Goal: Consume media (video, audio)

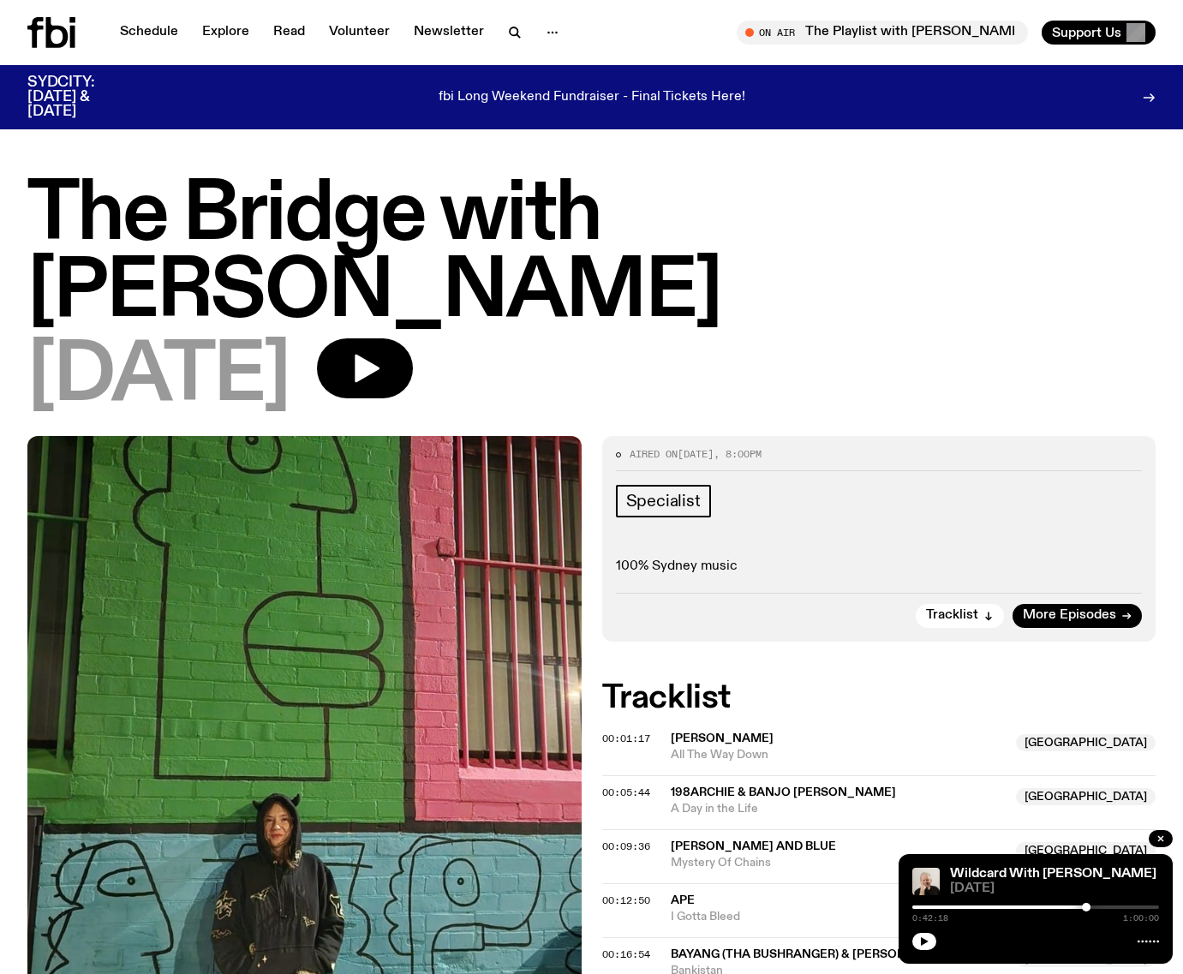
click at [661, 842] on div "00:09:36" at bounding box center [636, 846] width 69 height 9
click at [623, 840] on span "00:09:36" at bounding box center [626, 847] width 48 height 14
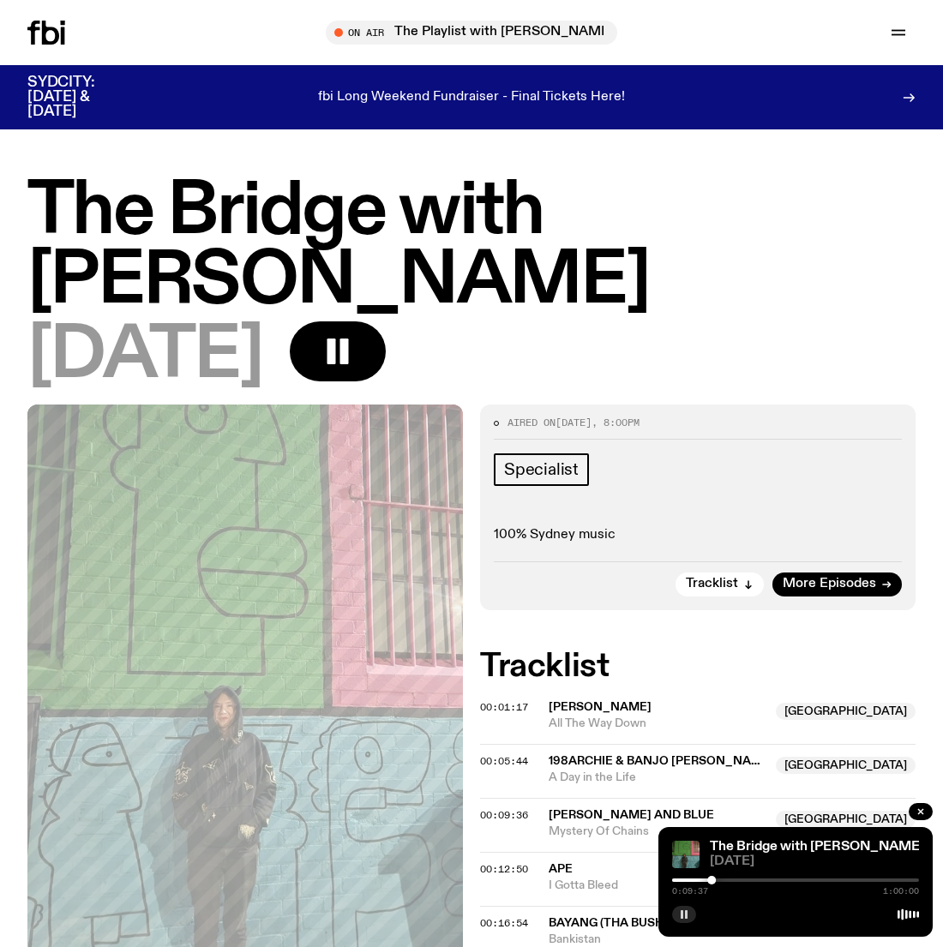
click at [679, 917] on icon "button" at bounding box center [684, 914] width 10 height 10
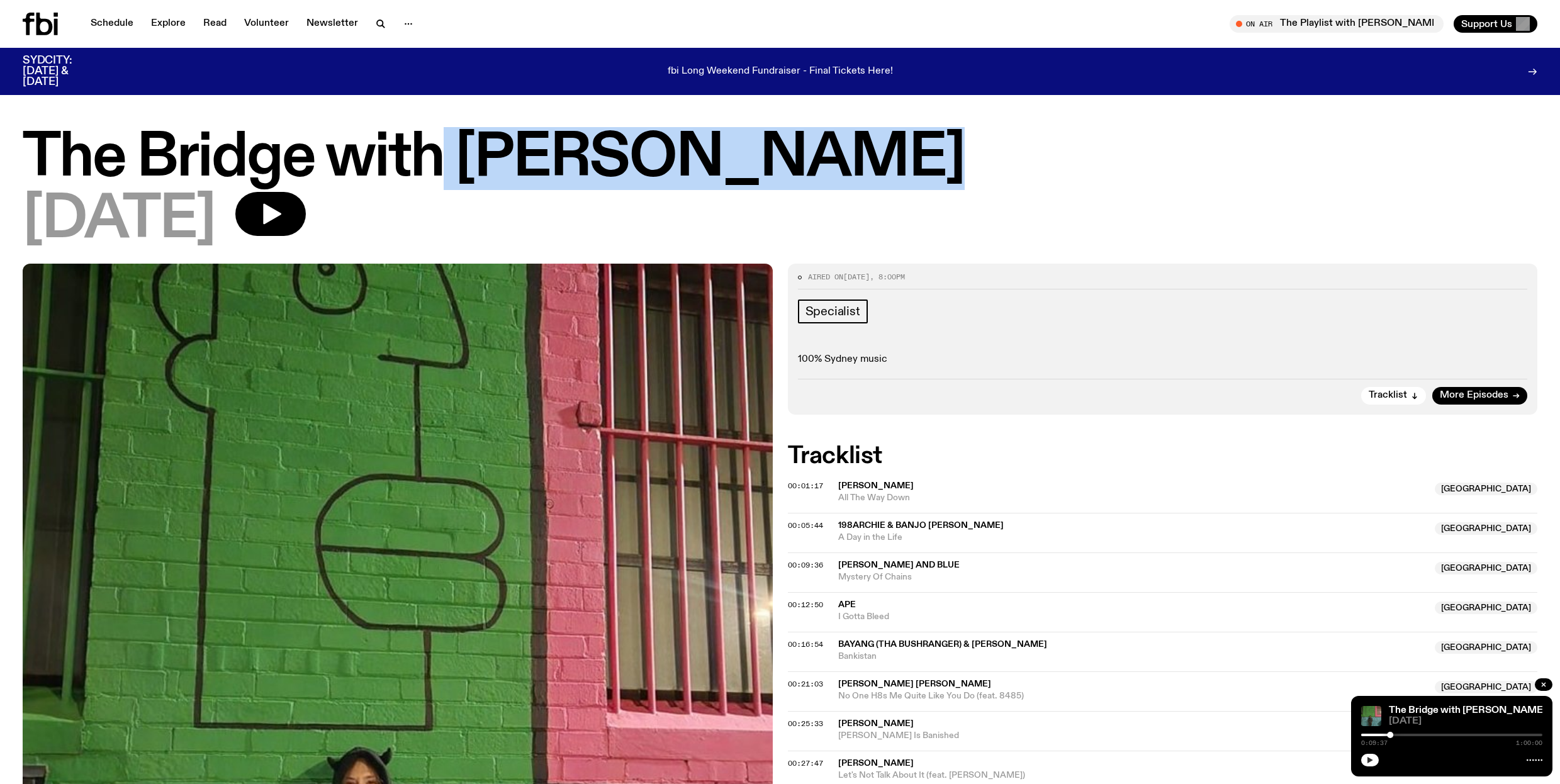
drag, startPoint x: 474, startPoint y: 173, endPoint x: 1061, endPoint y: 184, distance: 587.1
click at [1061, 184] on h1 "The Bridge with [PERSON_NAME]" at bounding box center [780, 158] width 1515 height 57
click at [1062, 183] on h1 "The Bridge with [PERSON_NAME]" at bounding box center [780, 158] width 1515 height 57
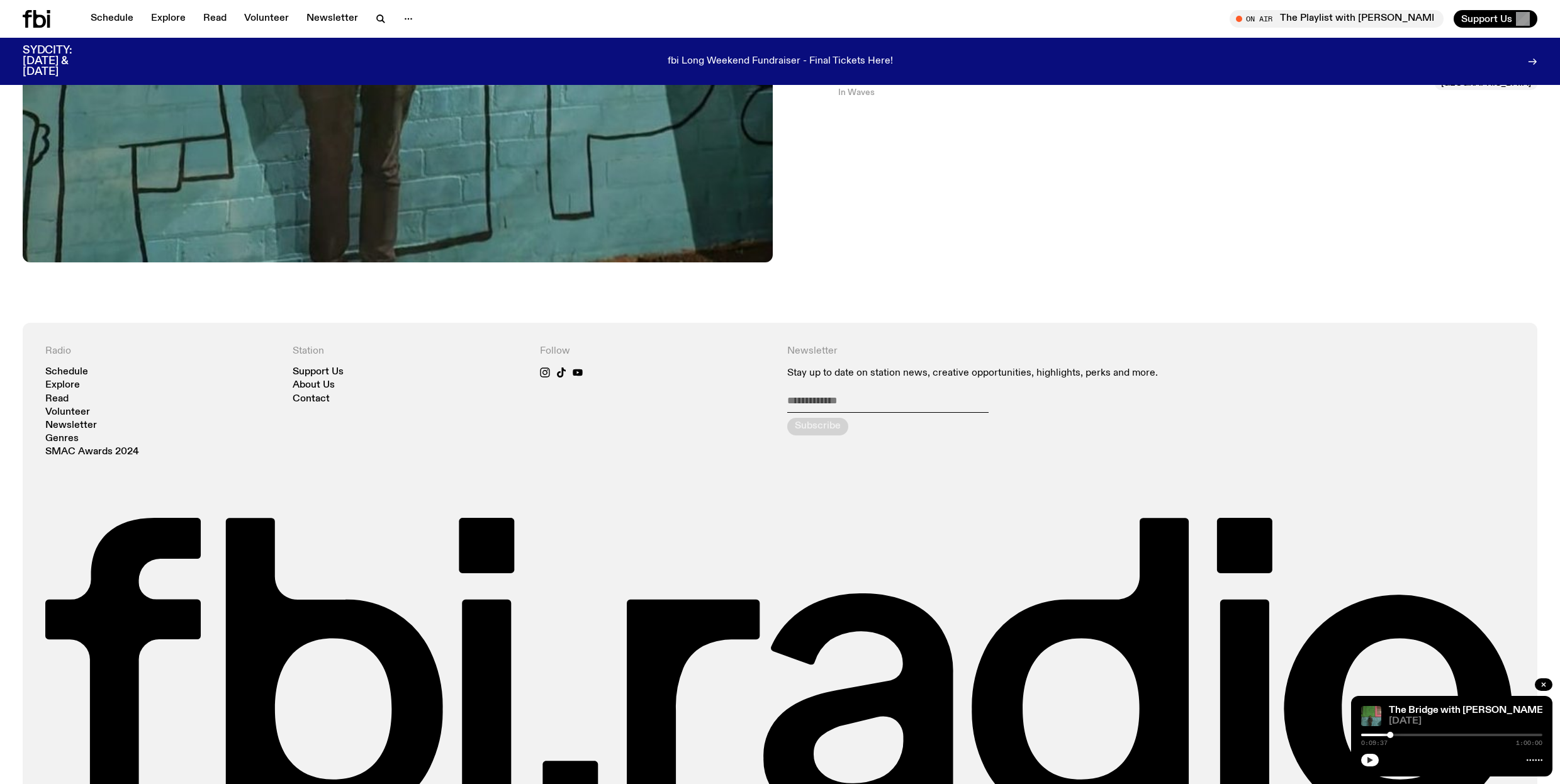
scroll to position [1104, 0]
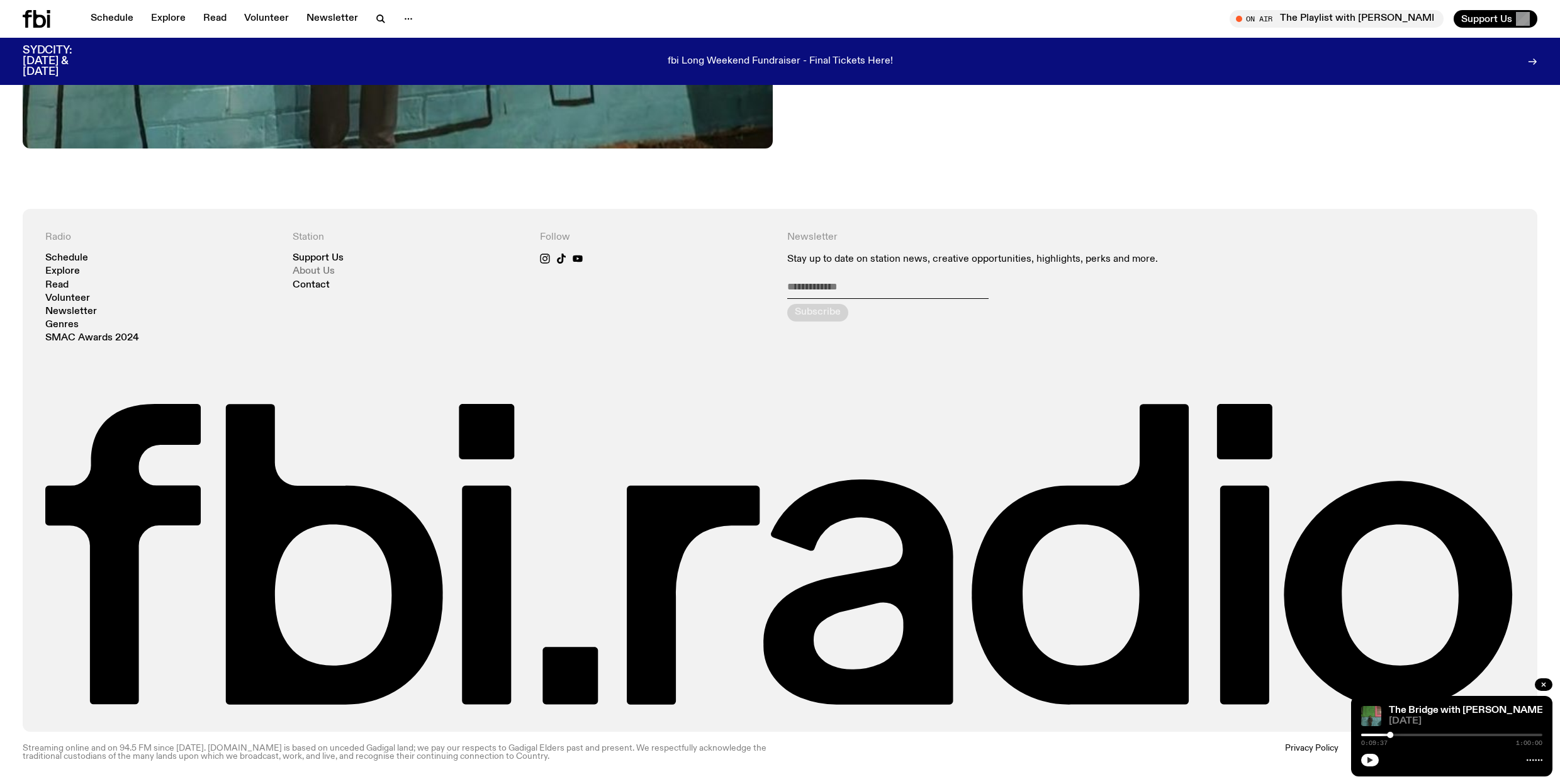
click at [328, 273] on link "About Us" at bounding box center [313, 271] width 42 height 10
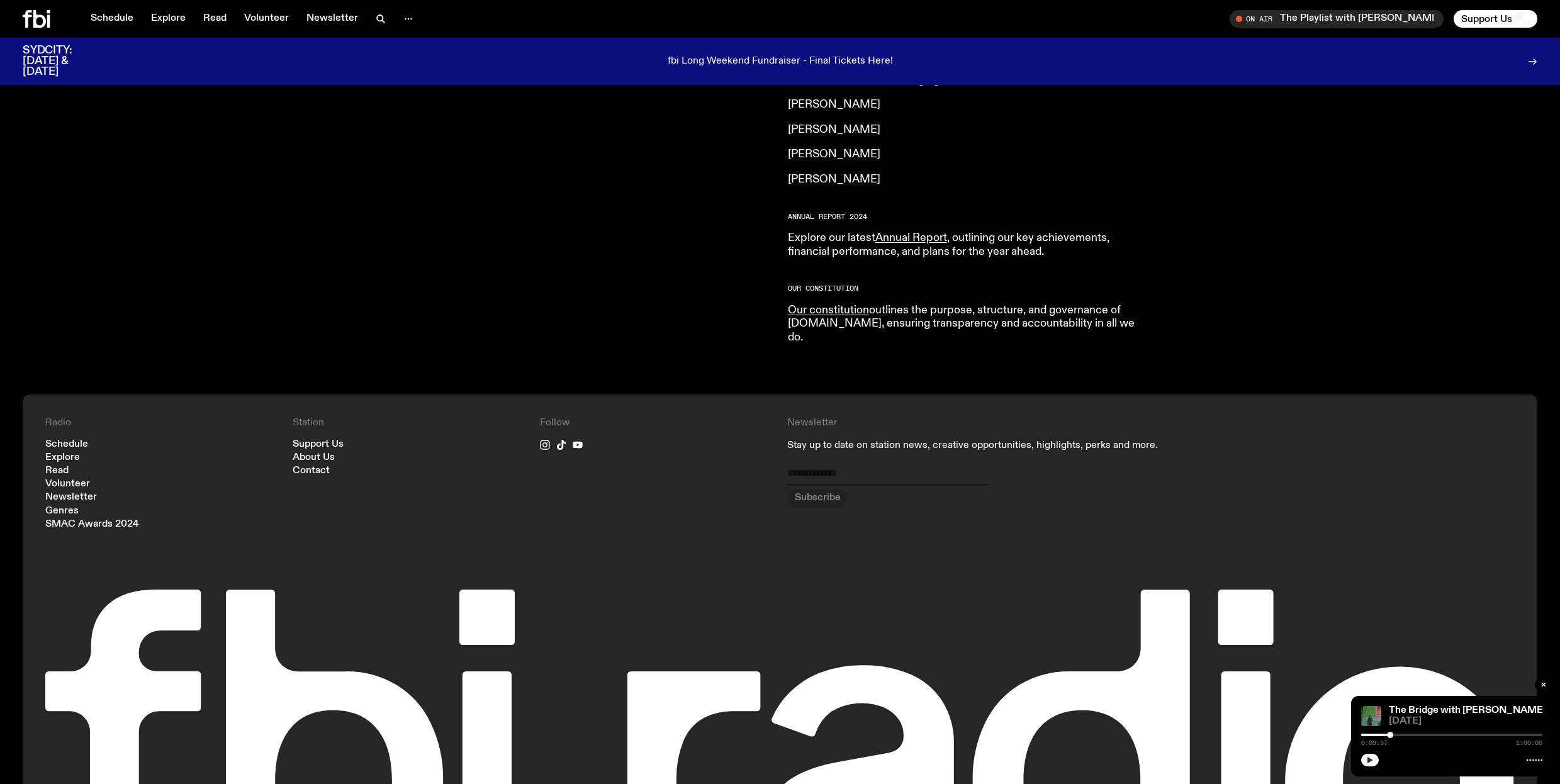
scroll to position [1296, 0]
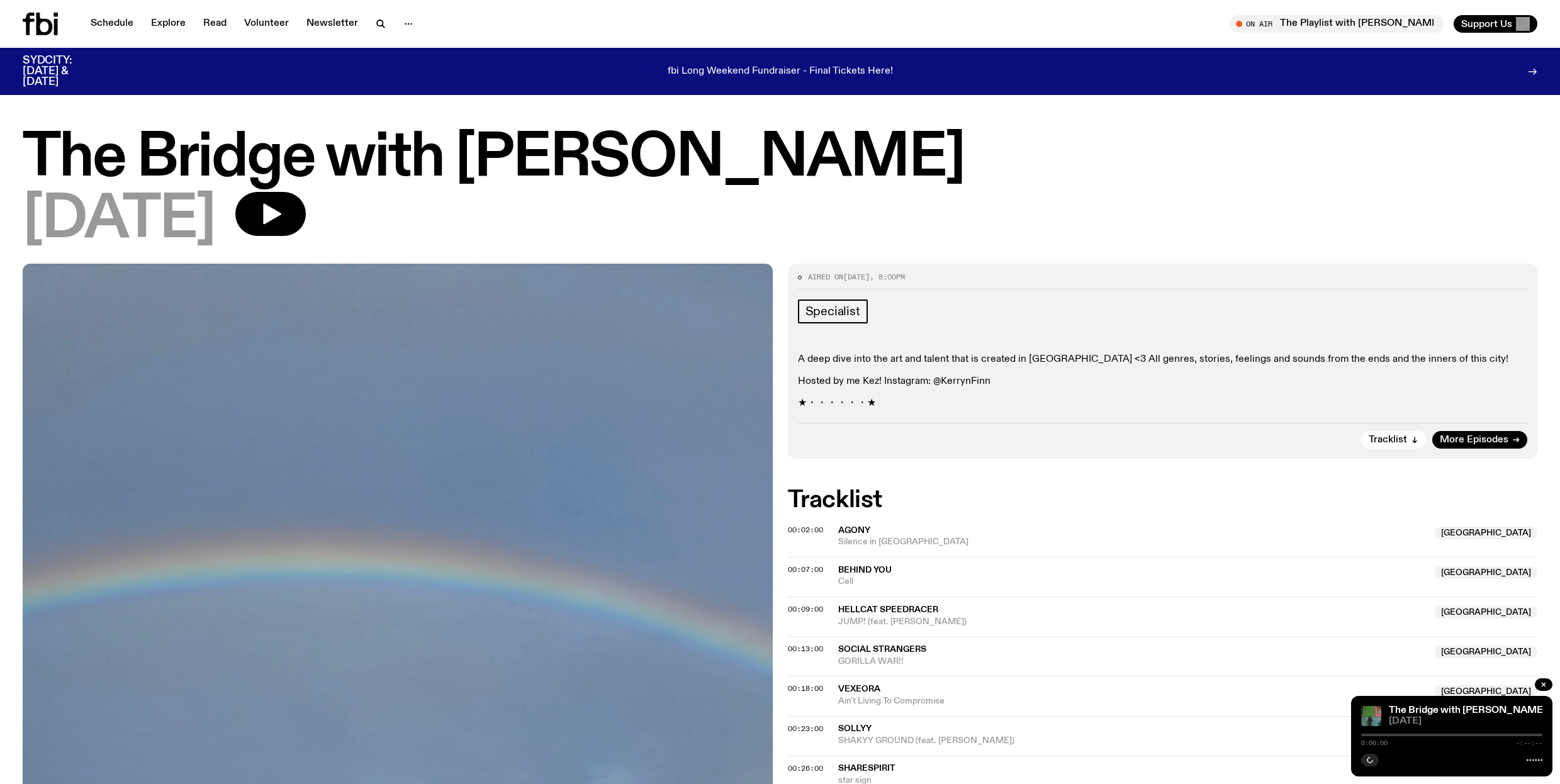
scroll to position [2, 0]
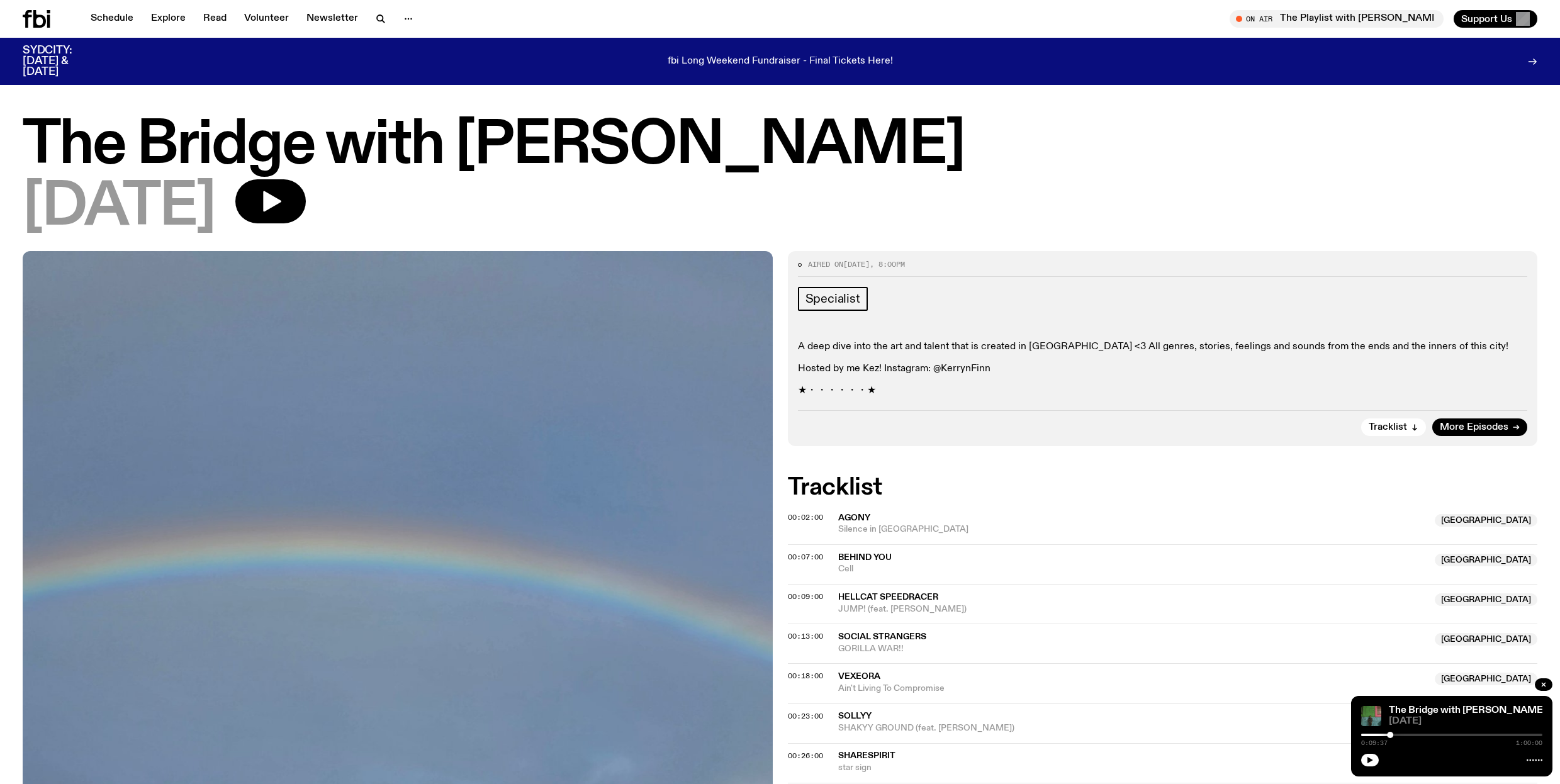
click at [997, 373] on p "Hosted by me Kez! Instagram: @KerrynFinn" at bounding box center [1163, 369] width 730 height 12
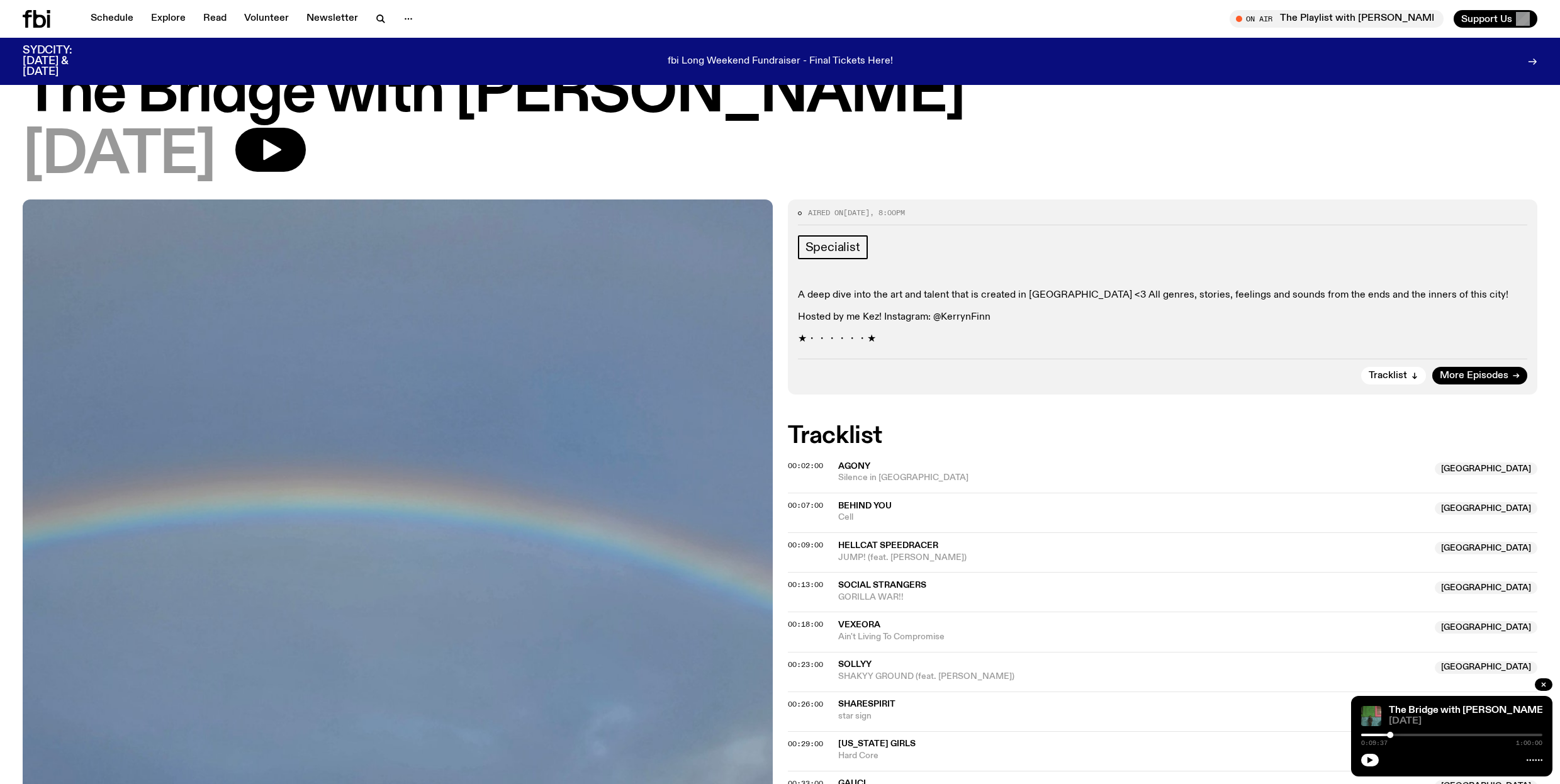
scroll to position [0, 0]
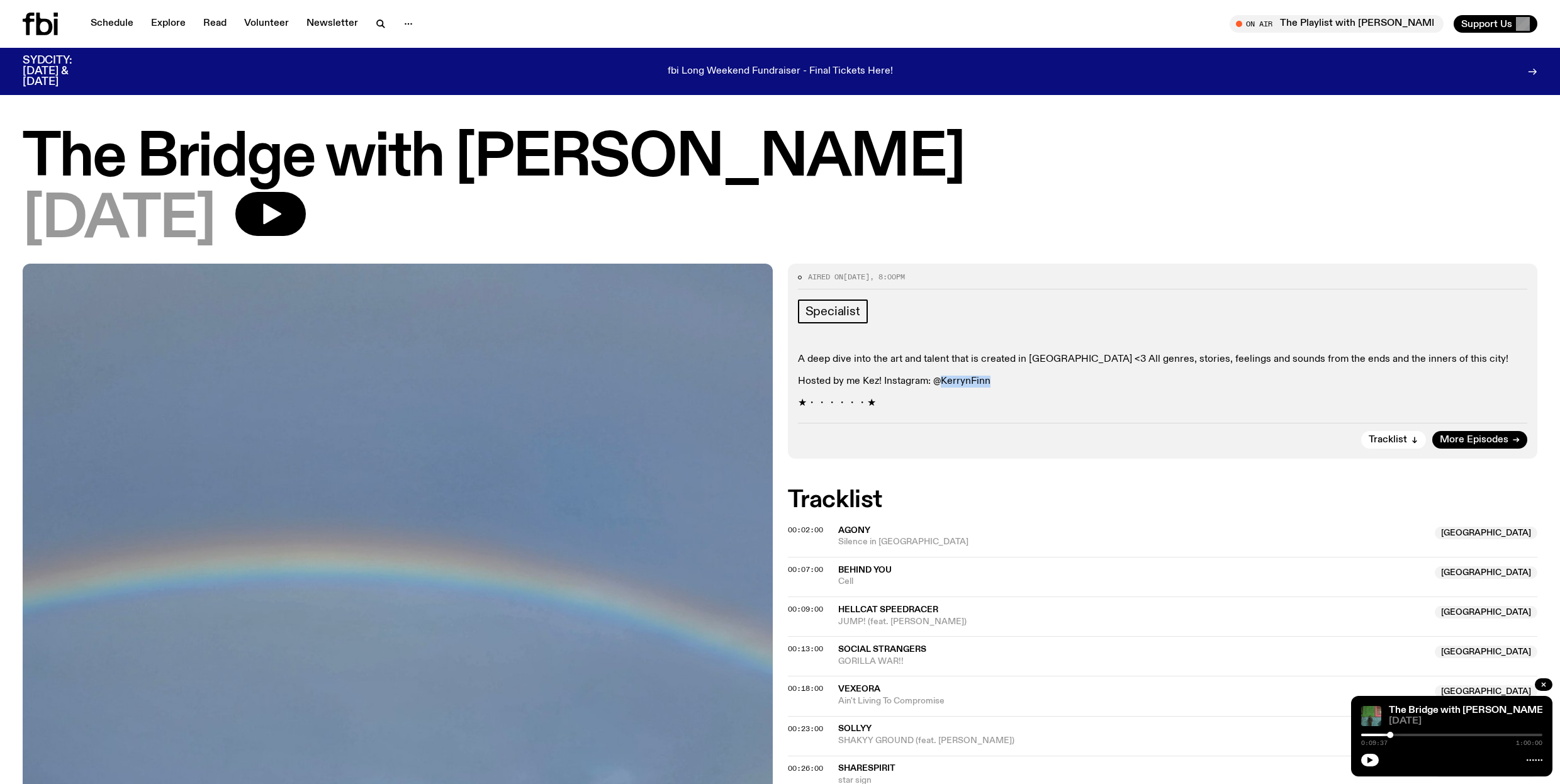
drag, startPoint x: 992, startPoint y: 381, endPoint x: 936, endPoint y: 380, distance: 56.0
click at [936, 380] on p "Hosted by me Kez! Instagram: @KerrynFinn" at bounding box center [1163, 382] width 730 height 12
copy p "KerrynFinn"
